Goal: Find specific fact: Find specific fact

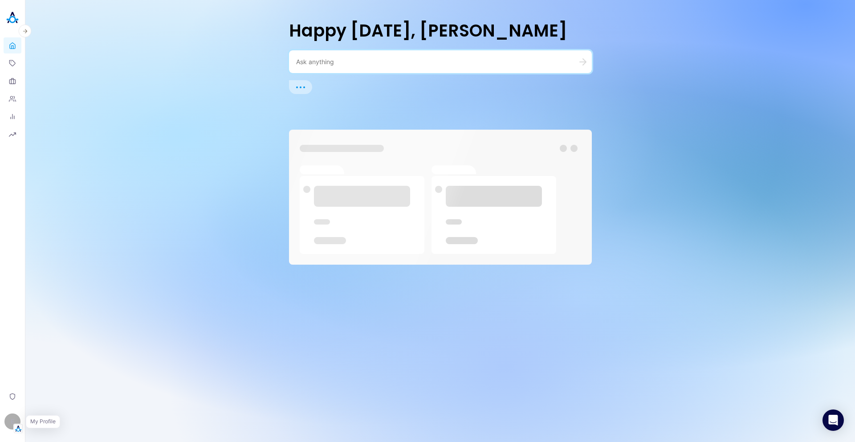
click at [20, 429] on img "button" at bounding box center [18, 428] width 9 height 9
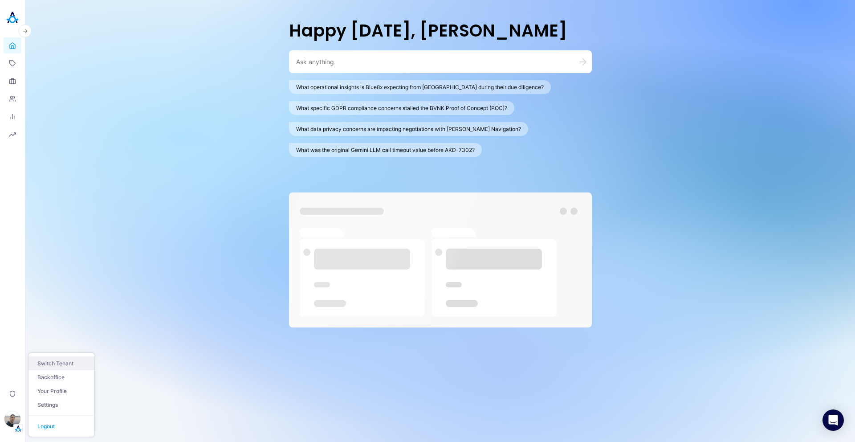
click at [57, 366] on button "Switch Tenant" at bounding box center [61, 363] width 66 height 14
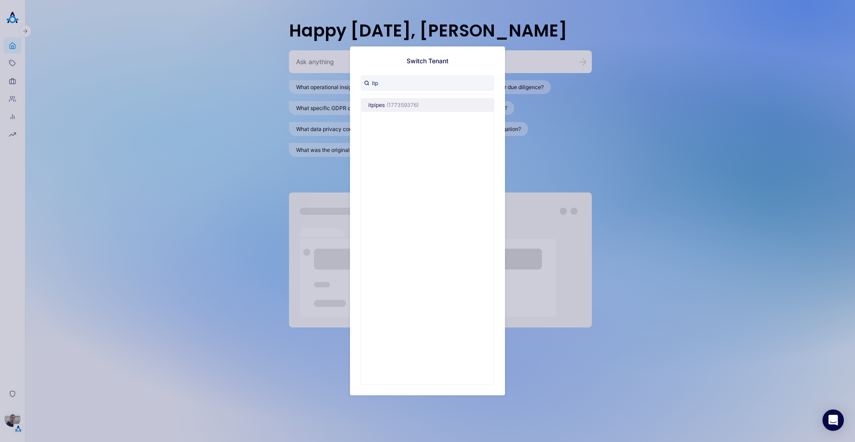
type input "itp"
click at [387, 102] on span "(177359376)" at bounding box center [402, 105] width 32 height 7
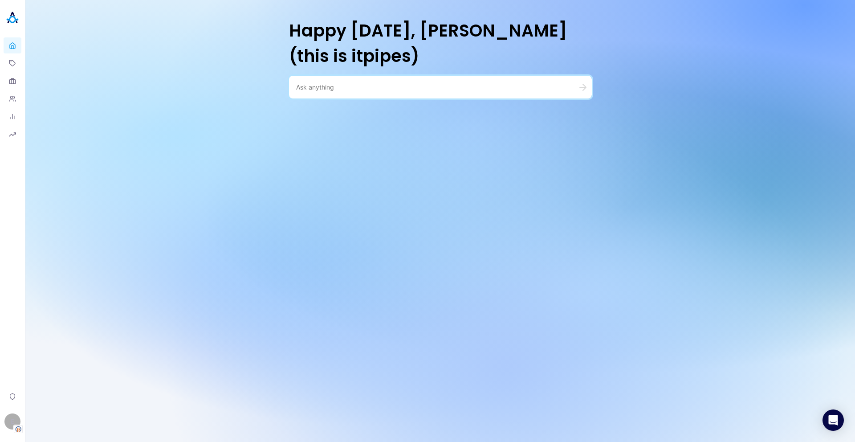
click at [328, 76] on div at bounding box center [440, 87] width 303 height 23
click at [331, 83] on textarea at bounding box center [429, 87] width 267 height 8
paste textarea "[PERSON_NAME]"
type textarea "[PERSON_NAME]"
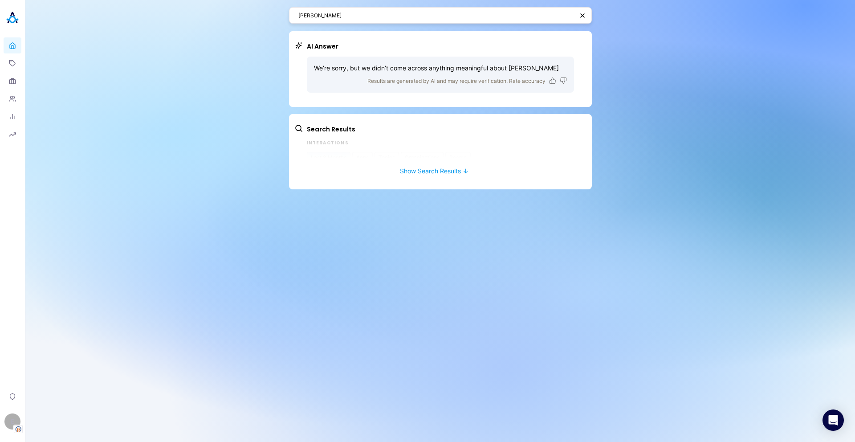
click at [338, 69] on p "We’re sorry, but we didn’t come across anything meaningful about [PERSON_NAME]" at bounding box center [440, 68] width 253 height 9
click at [513, 66] on p "We’re sorry, but we didn’t come across anything meaningful about [PERSON_NAME]" at bounding box center [440, 68] width 253 height 9
drag, startPoint x: 509, startPoint y: 68, endPoint x: 559, endPoint y: 69, distance: 49.4
click at [559, 69] on p "We’re sorry, but we didn’t come across anything meaningful about [PERSON_NAME]" at bounding box center [440, 68] width 253 height 9
copy p "[PERSON_NAME]"
